Goal: Transaction & Acquisition: Book appointment/travel/reservation

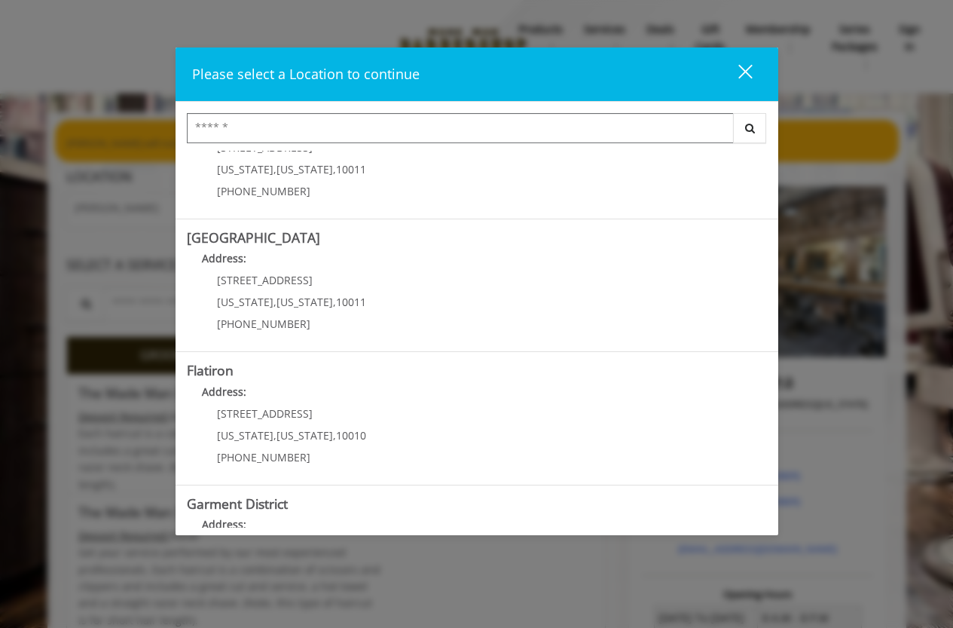
scroll to position [289, 0]
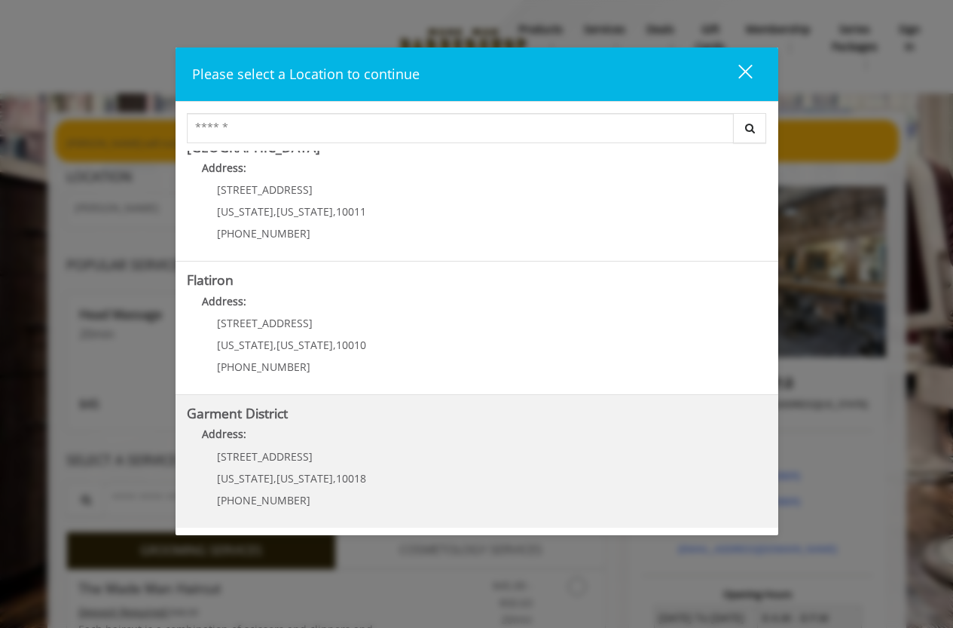
click at [272, 432] on District "Address:" at bounding box center [477, 438] width 580 height 24
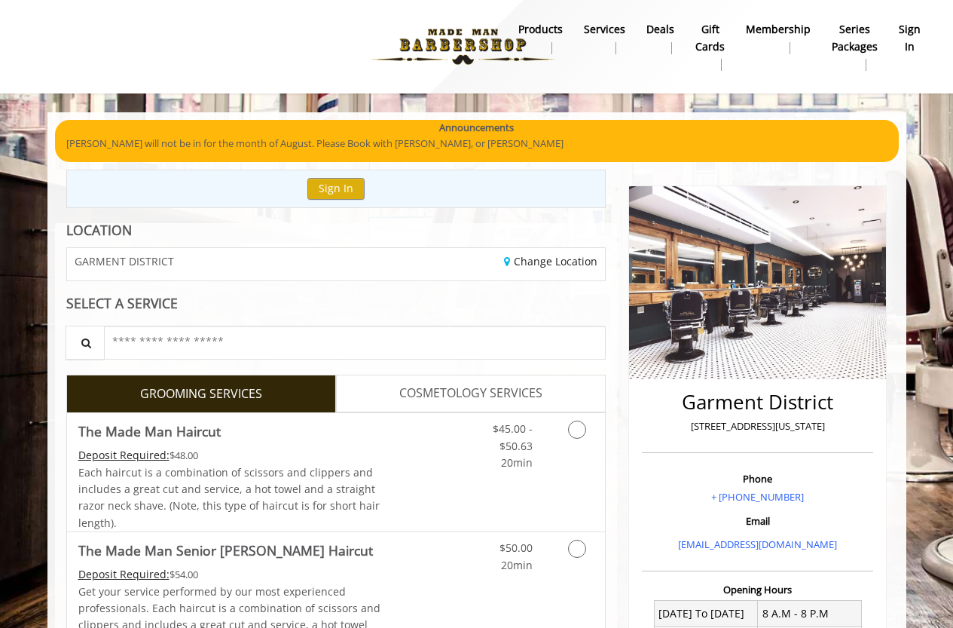
click at [914, 36] on b "sign in" at bounding box center [910, 38] width 22 height 34
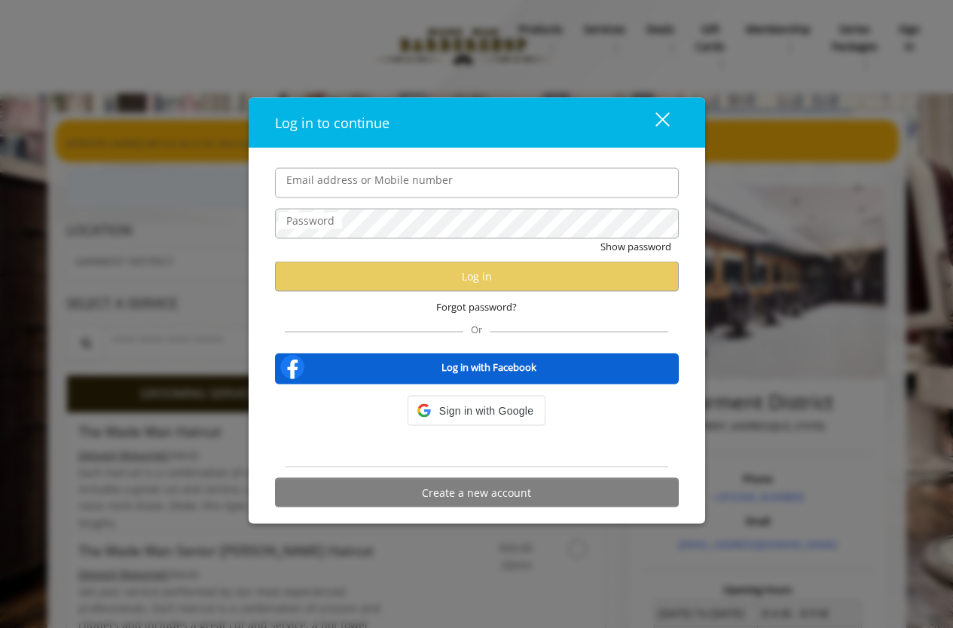
type input "**********"
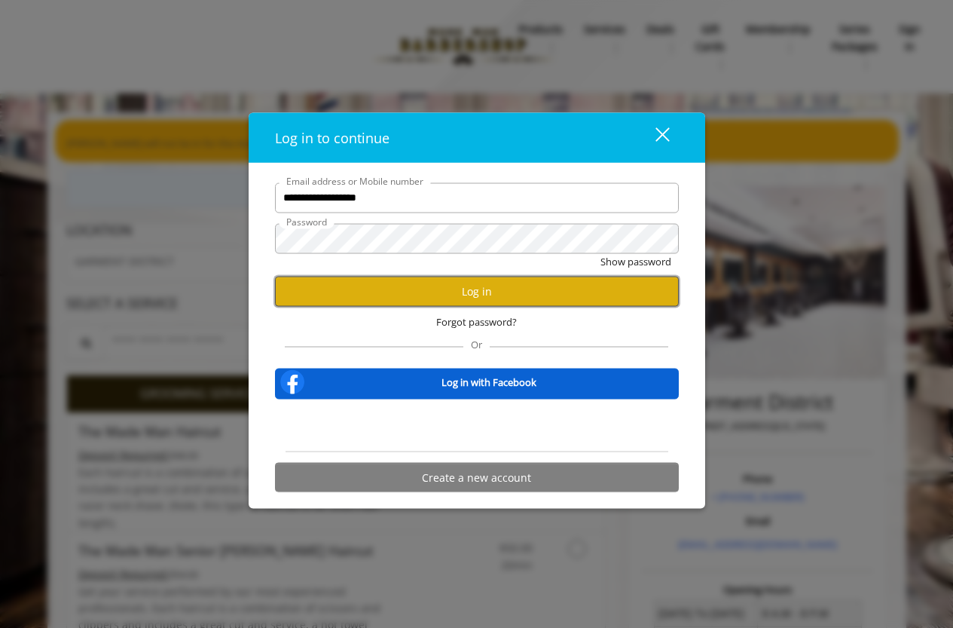
click at [437, 288] on button "Log in" at bounding box center [477, 291] width 404 height 29
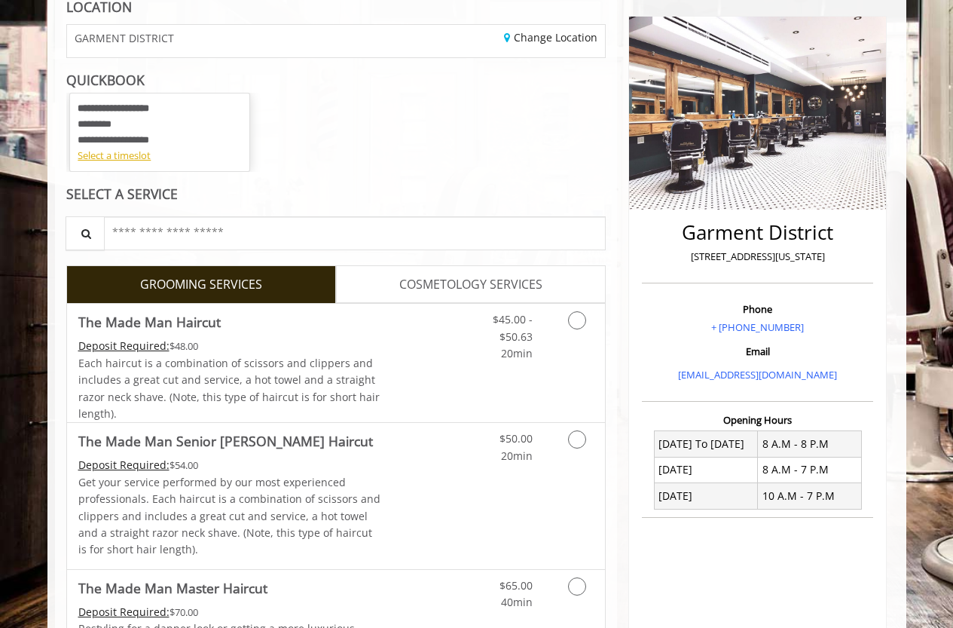
scroll to position [452, 0]
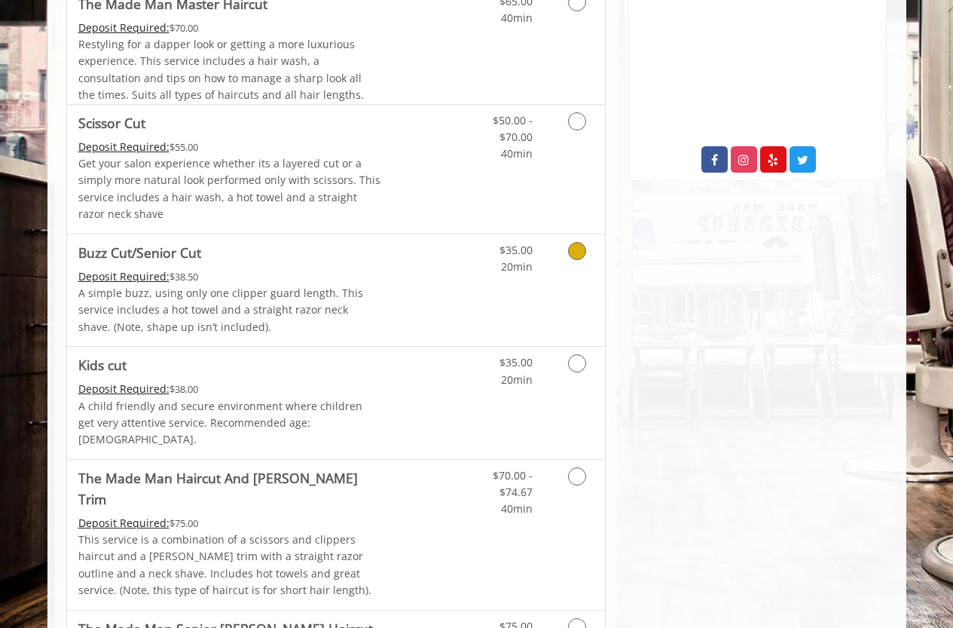
click at [475, 276] on div "$35.00 20min" at bounding box center [537, 290] width 135 height 112
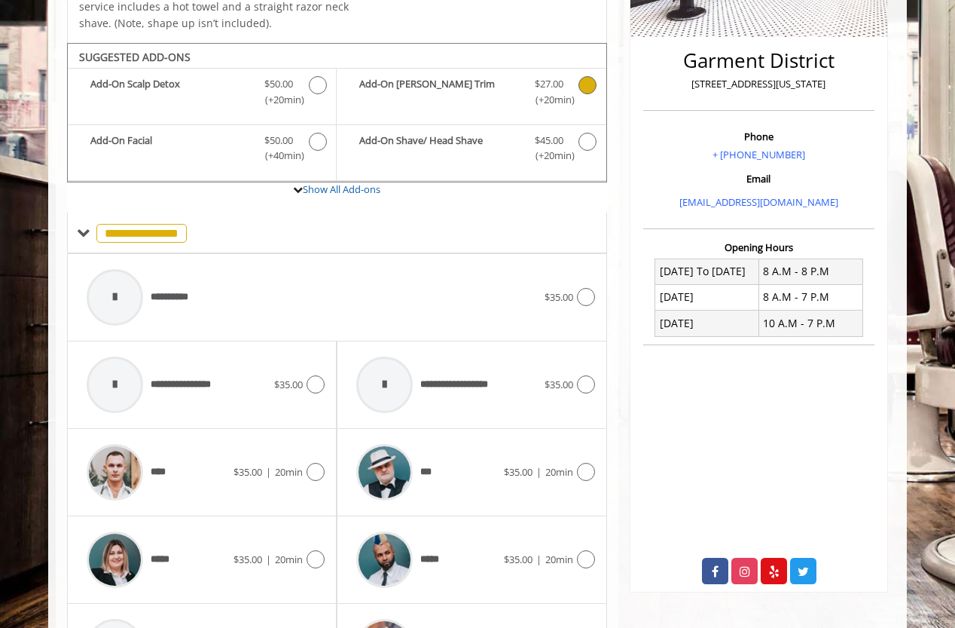
scroll to position [377, 0]
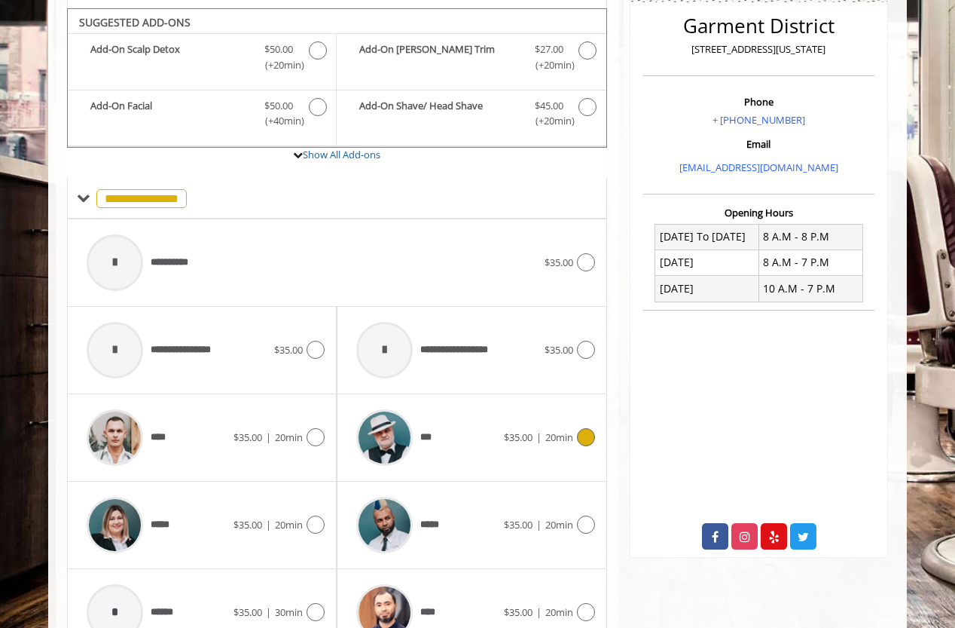
click at [505, 432] on span "$35.00" at bounding box center [518, 437] width 29 height 14
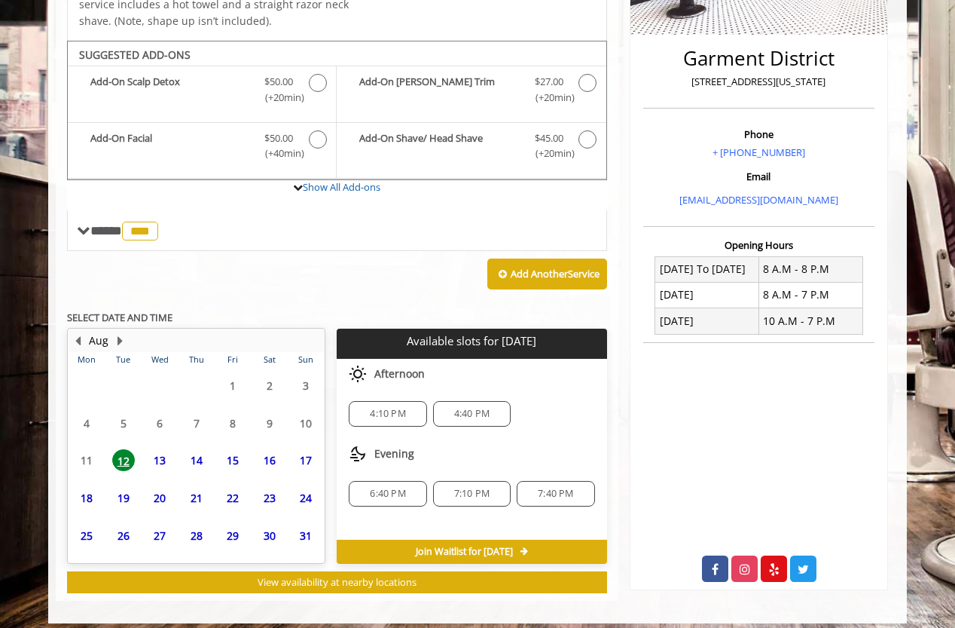
scroll to position [355, 0]
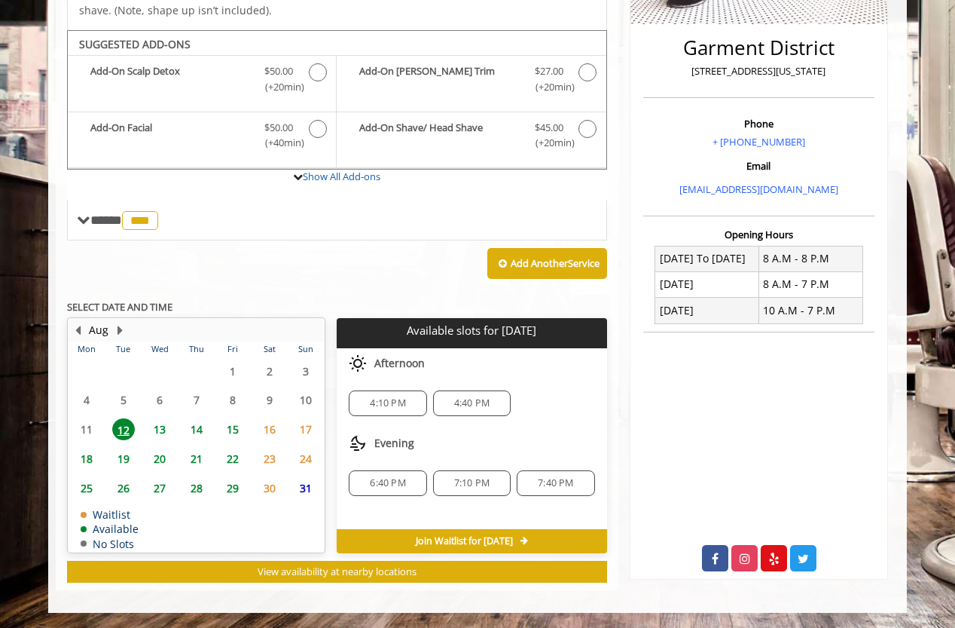
click at [162, 430] on span "13" at bounding box center [159, 429] width 23 height 22
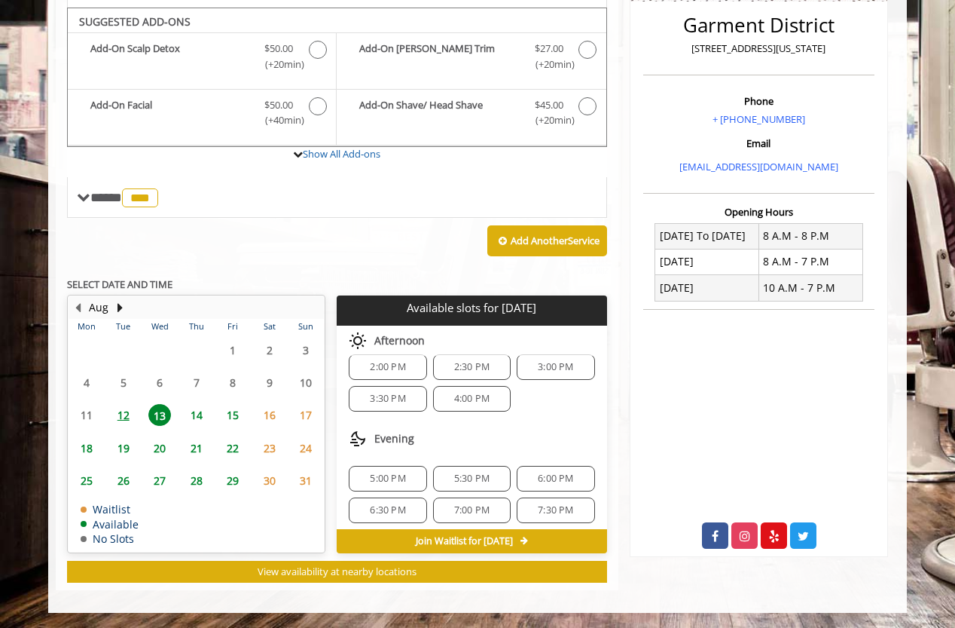
scroll to position [20, 0]
click at [482, 509] on span "7:00 PM" at bounding box center [471, 504] width 35 height 12
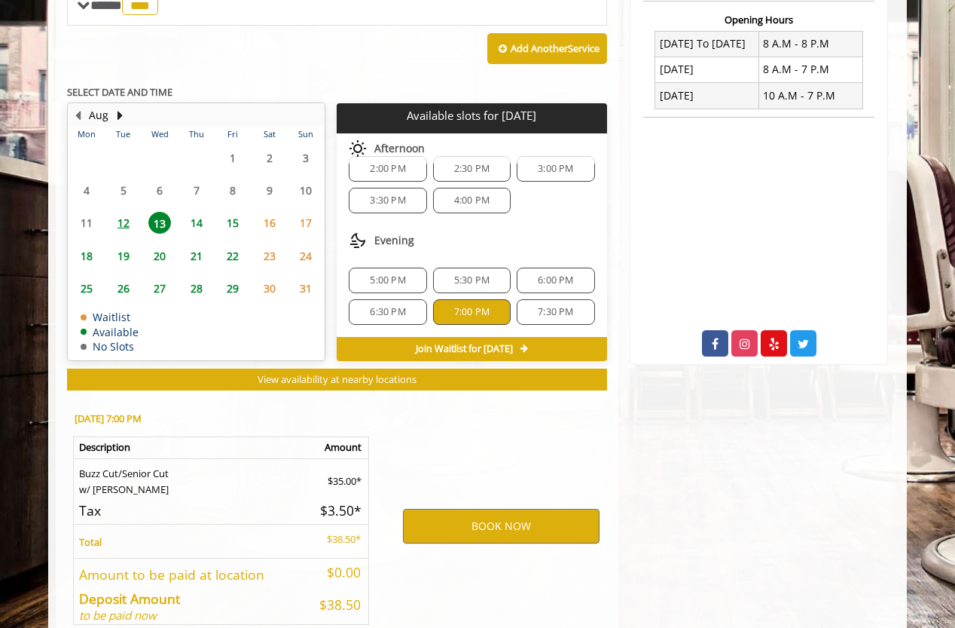
scroll to position [649, 0]
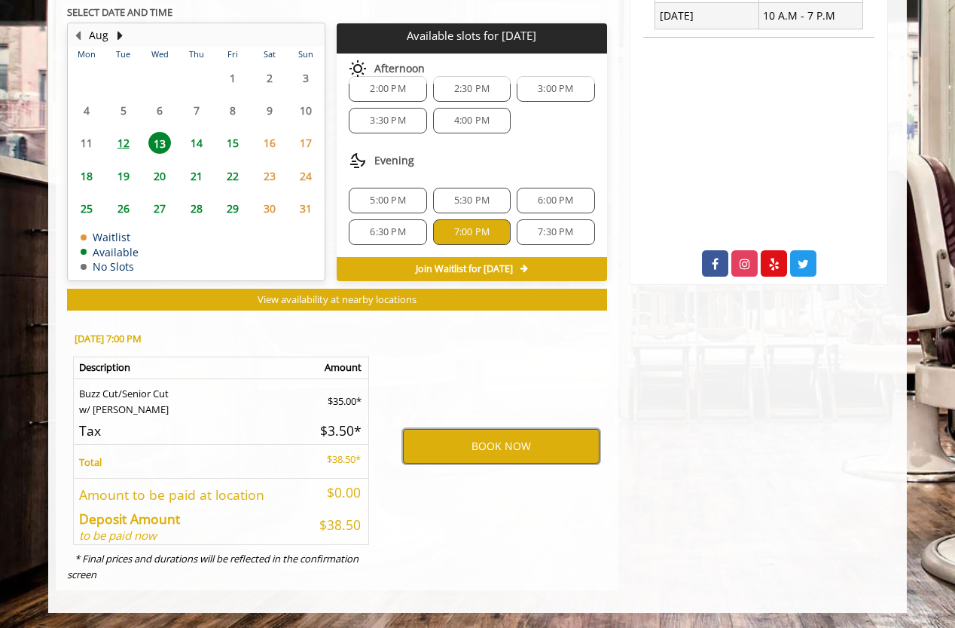
click at [459, 444] on button "BOOK NOW" at bounding box center [501, 446] width 197 height 35
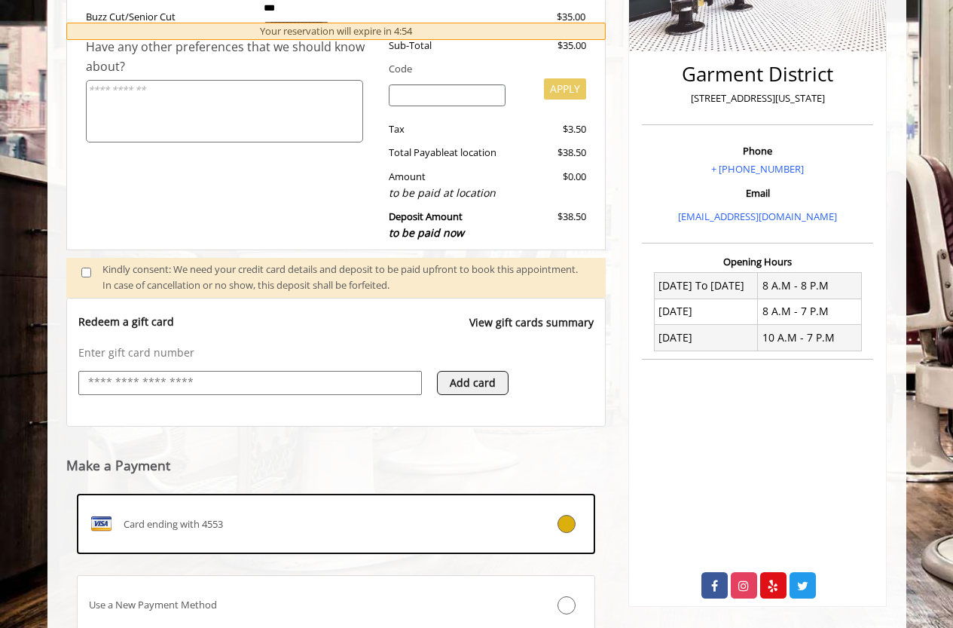
scroll to position [445, 0]
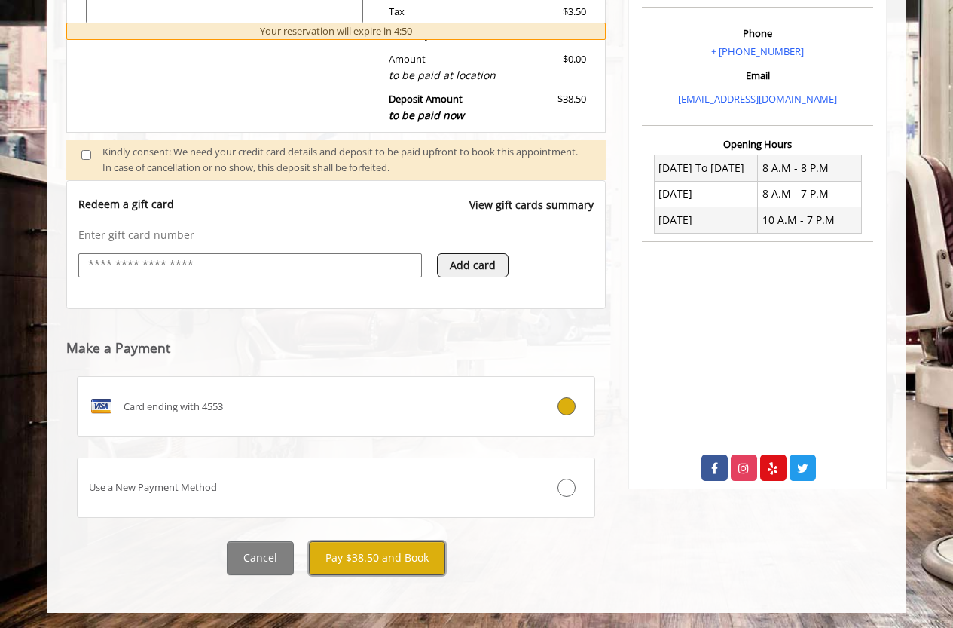
click at [385, 561] on button "Pay $38.50 and Book" at bounding box center [377, 558] width 136 height 34
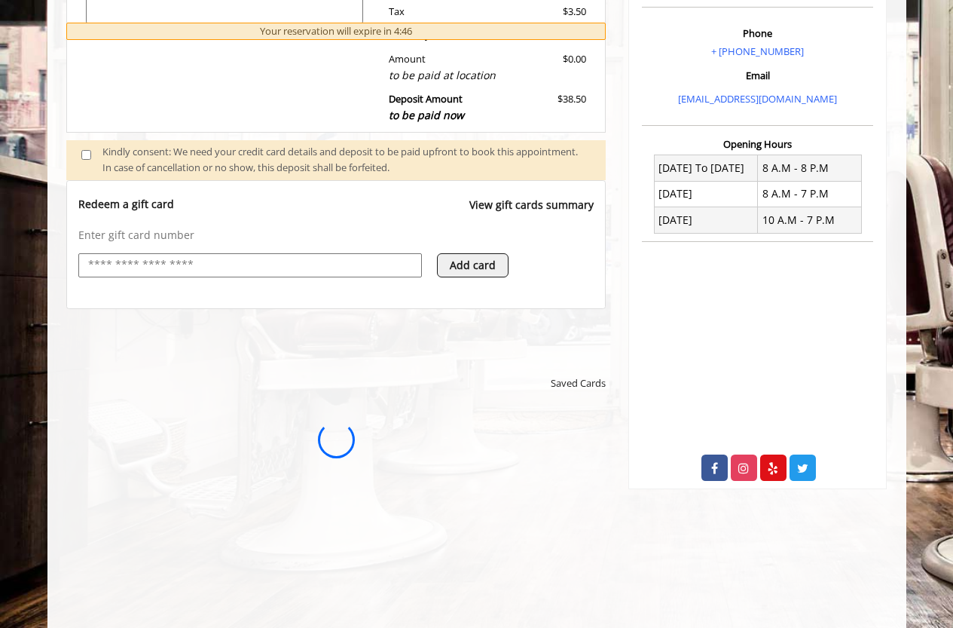
scroll to position [0, 0]
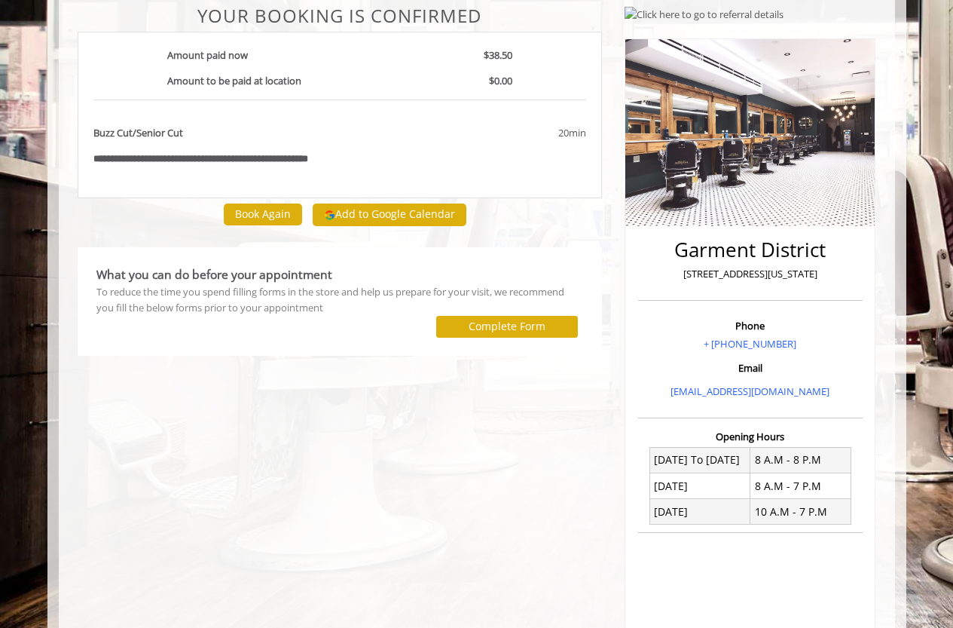
scroll to position [303, 0]
